Goal: Learn about a topic

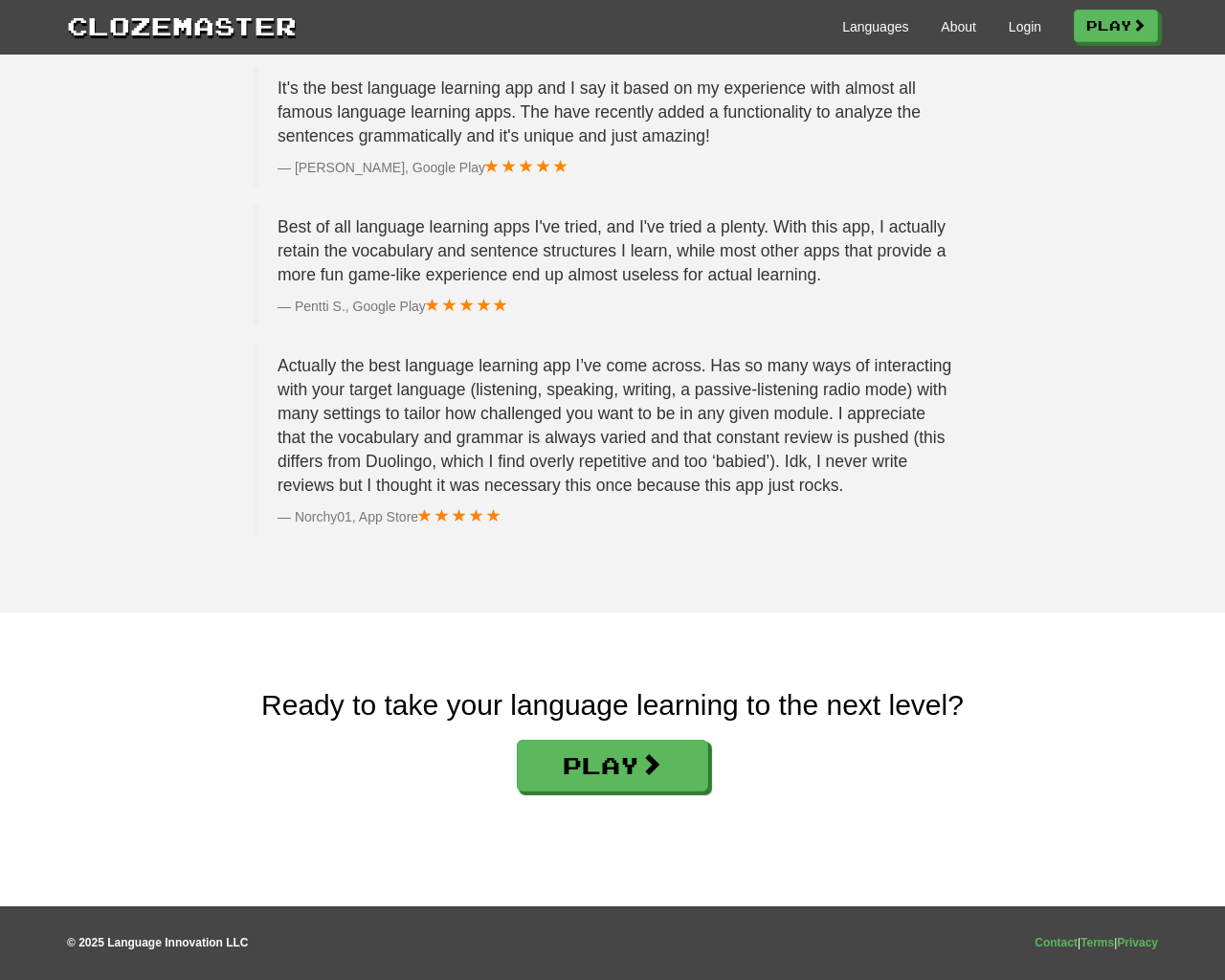
scroll to position [2877, 0]
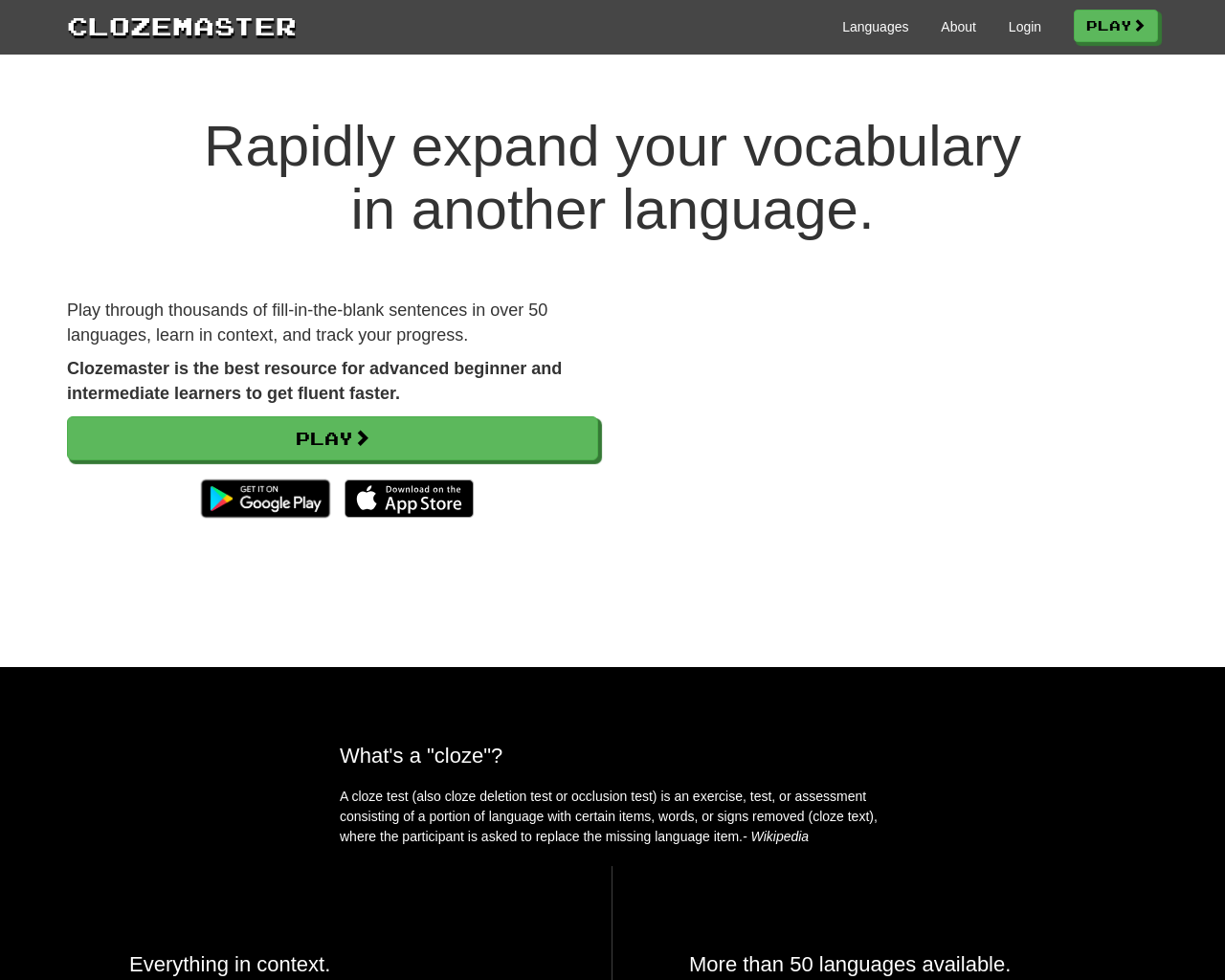
scroll to position [2877, 0]
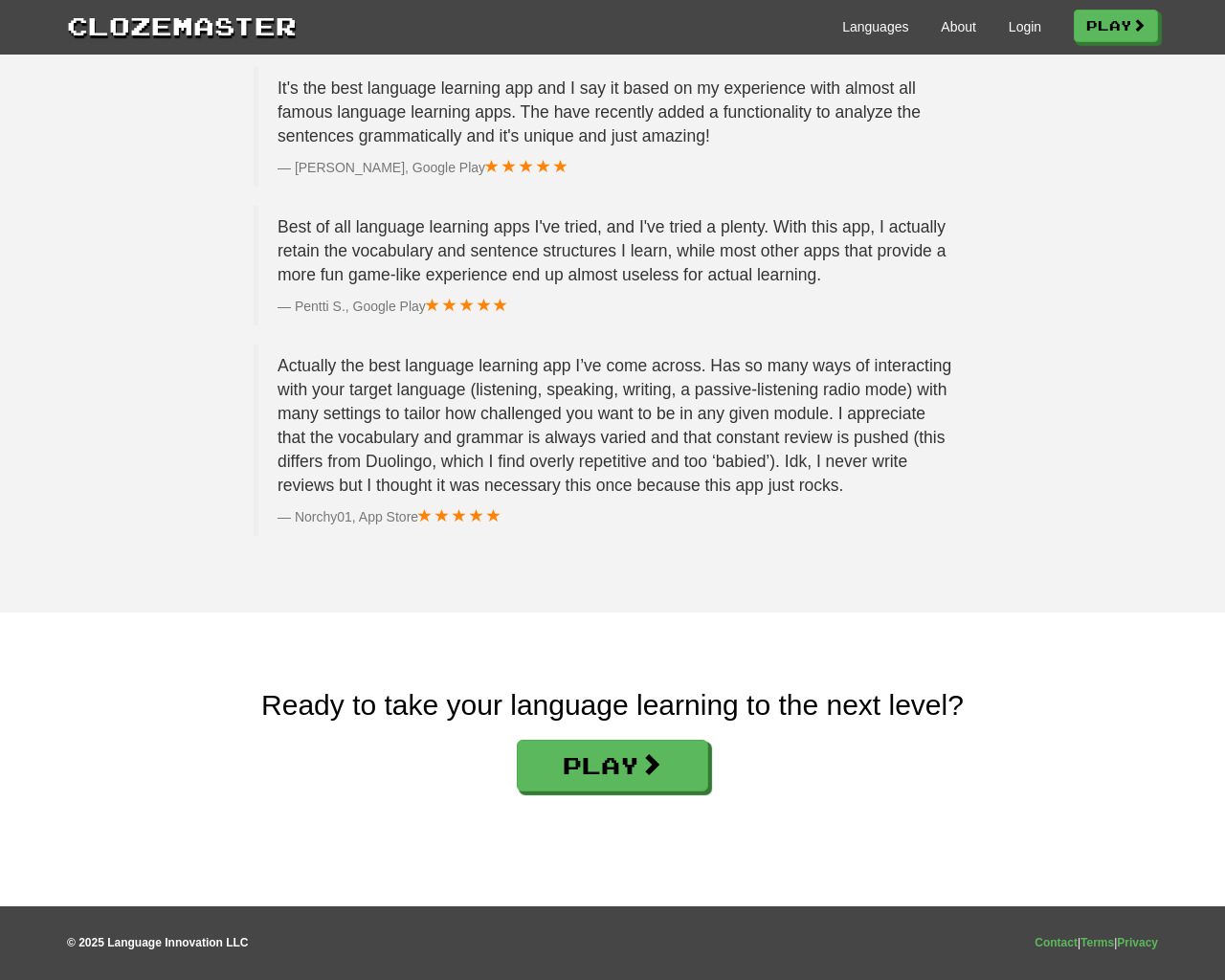
scroll to position [2877, 0]
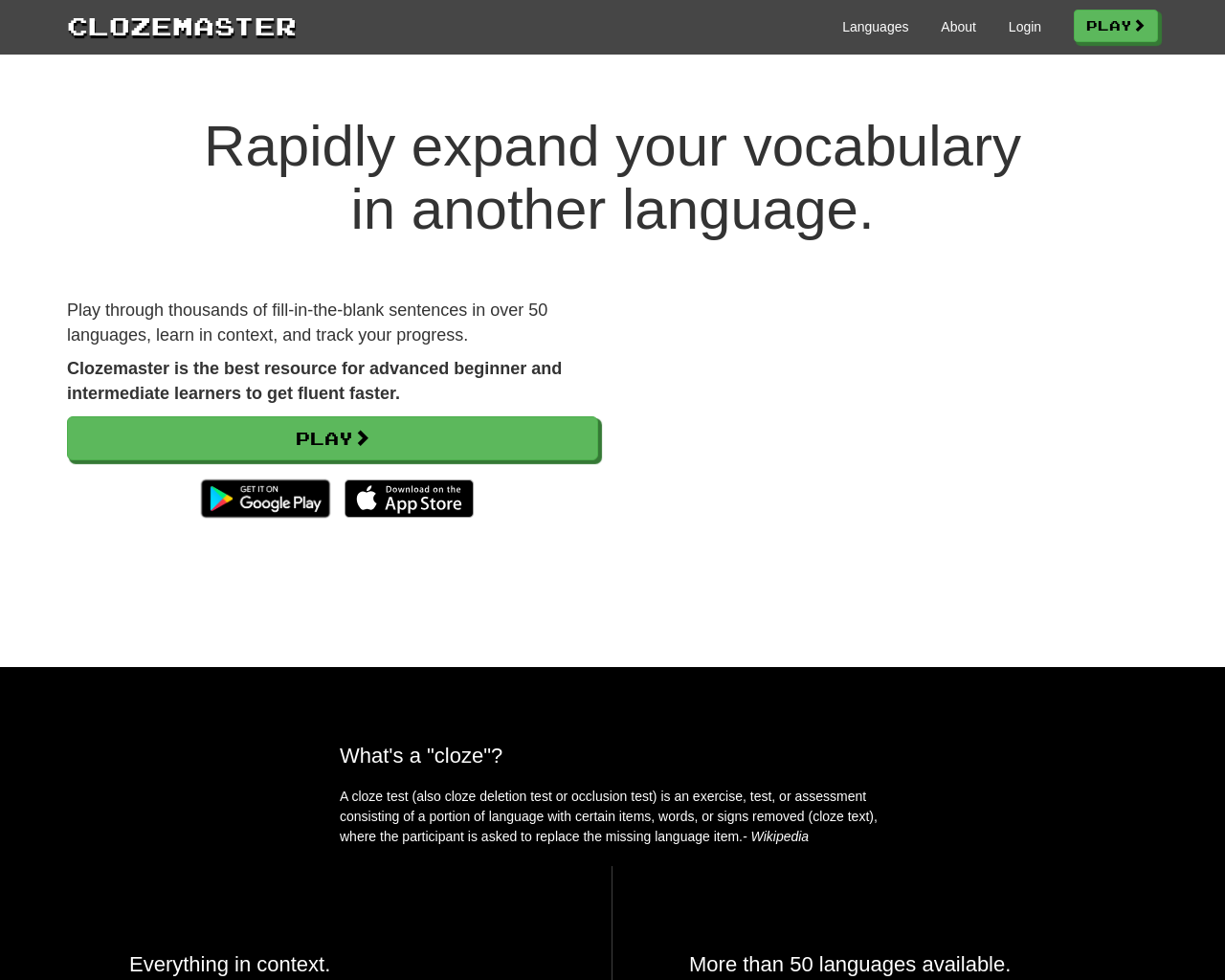
scroll to position [2877, 0]
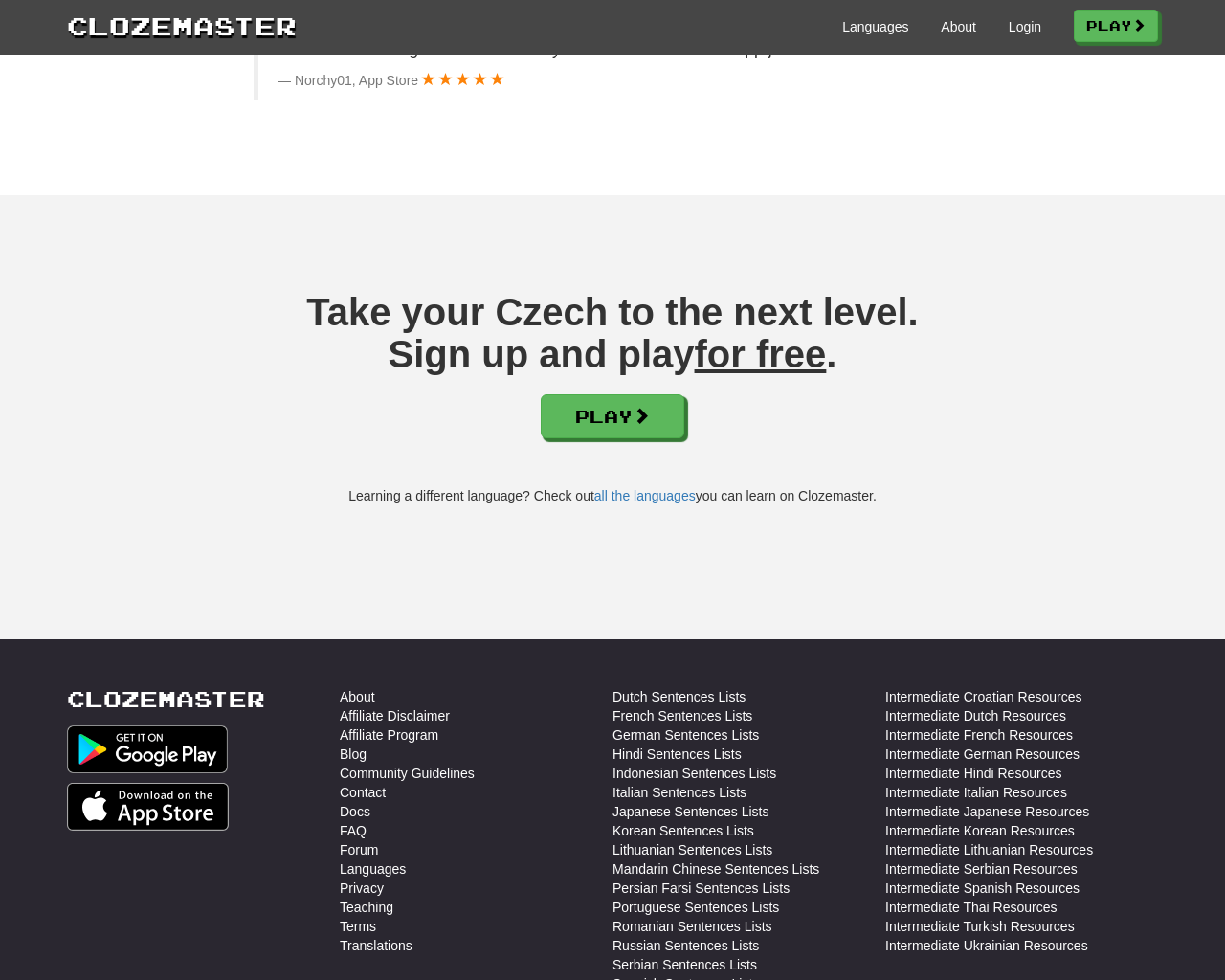
scroll to position [3170, 0]
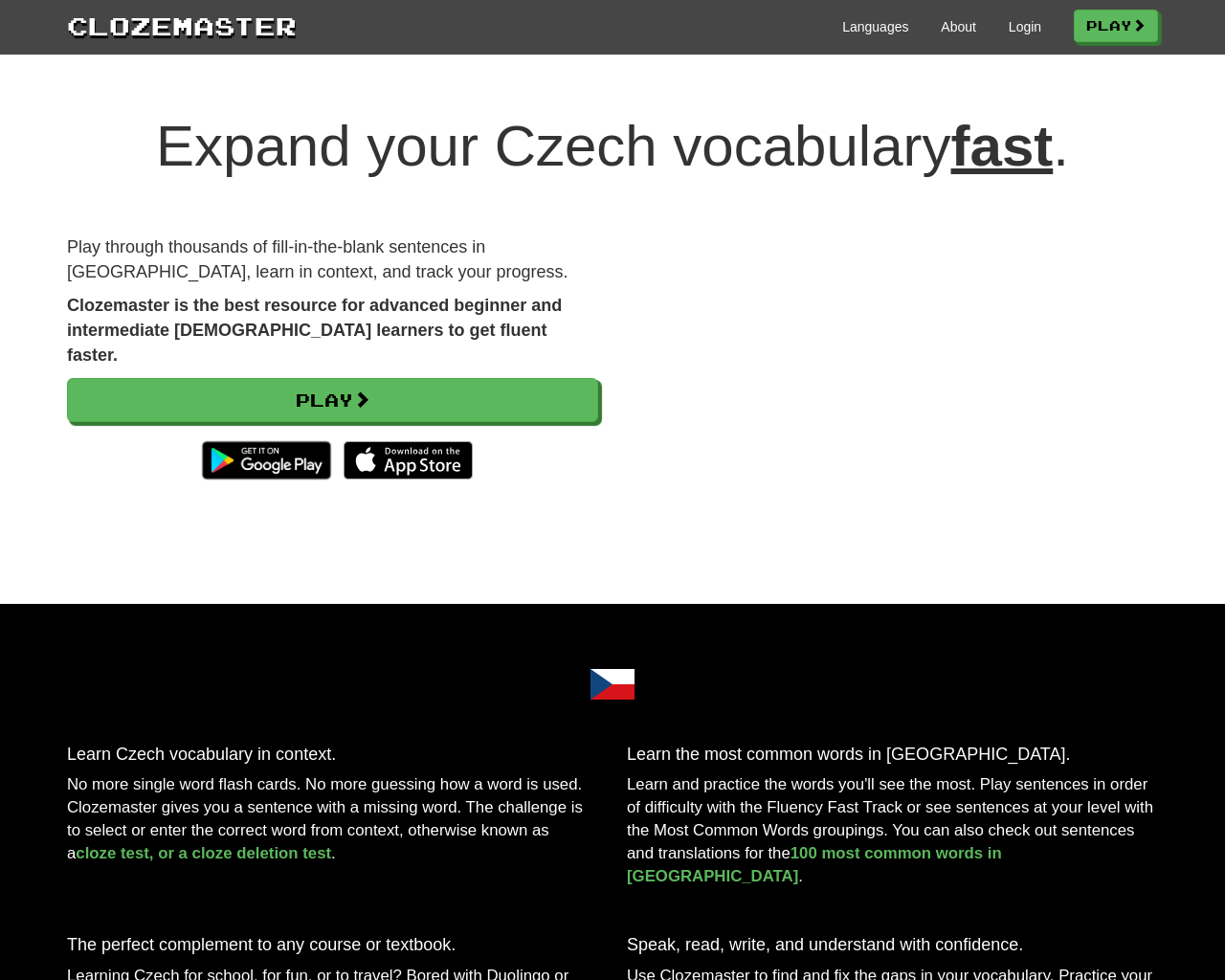
scroll to position [3170, 0]
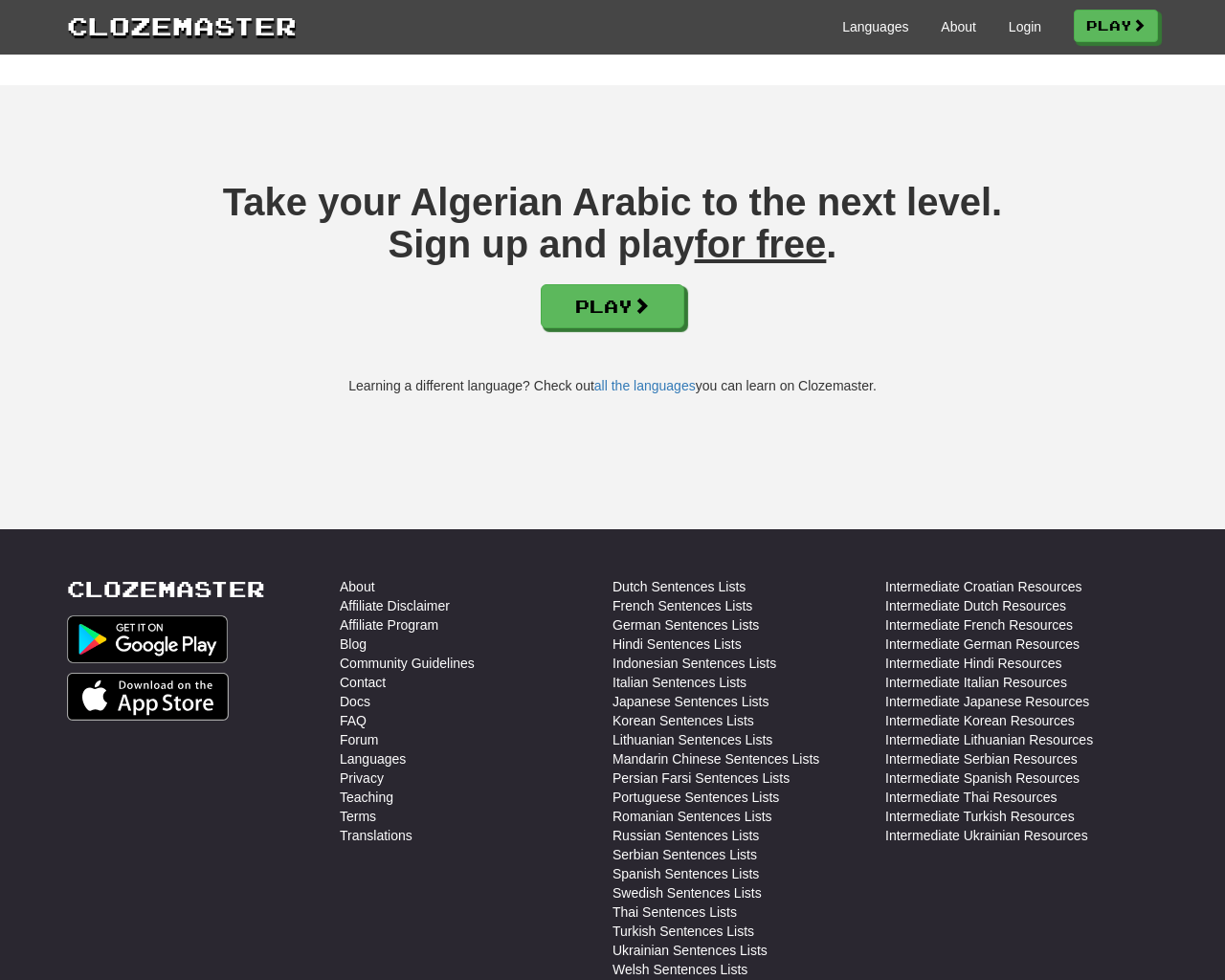
scroll to position [2580, 0]
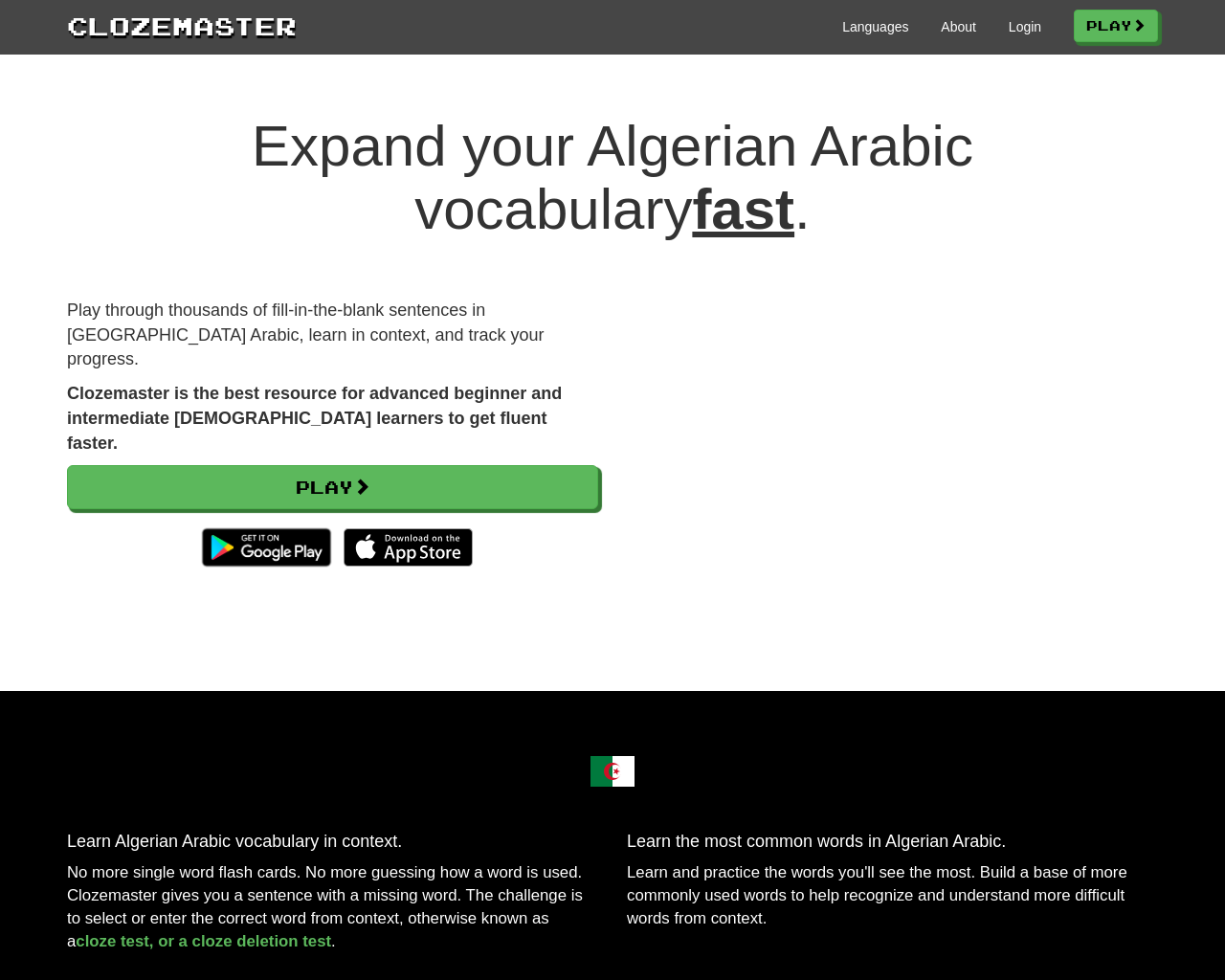
scroll to position [2580, 0]
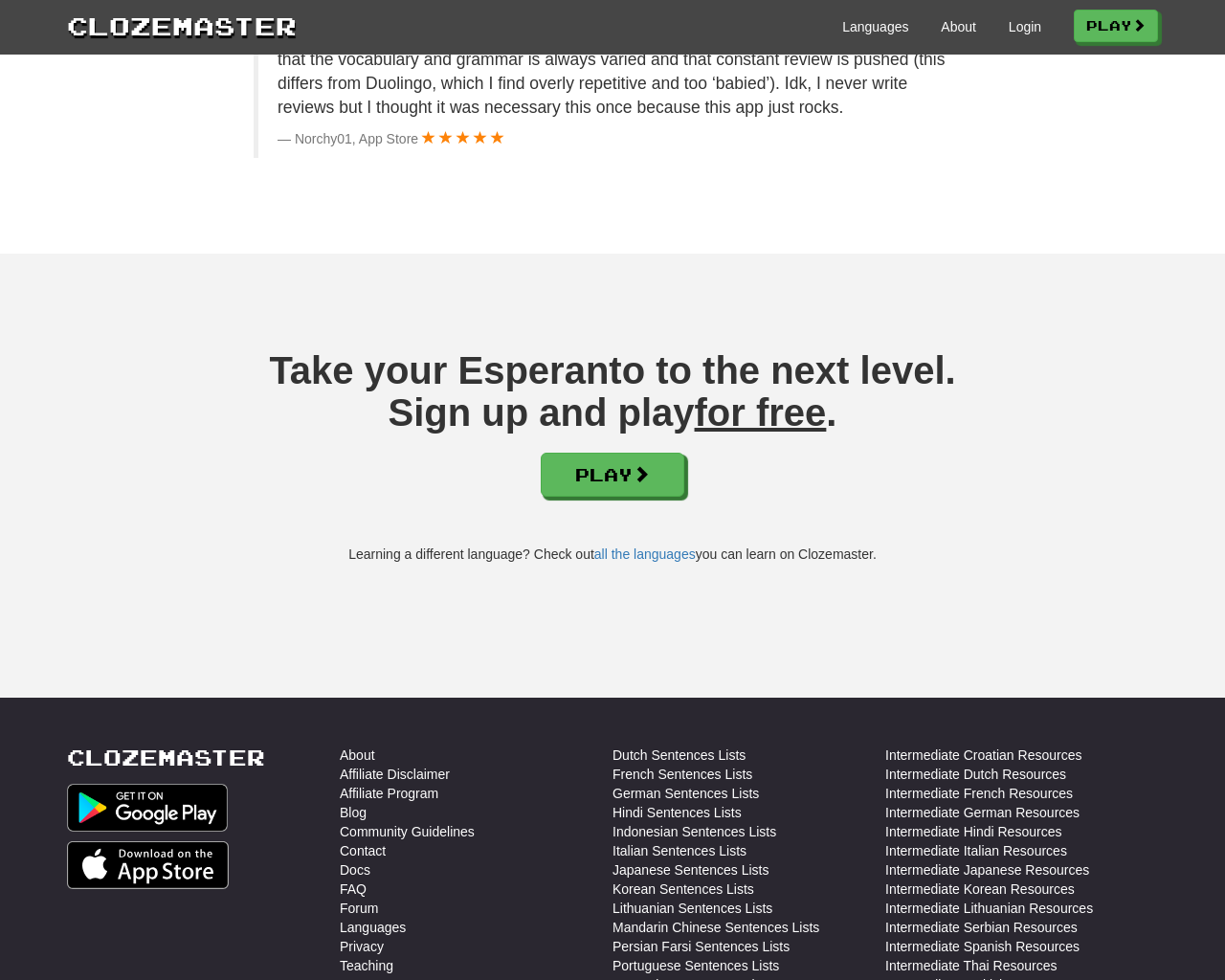
scroll to position [3277, 0]
